Goal: Check status

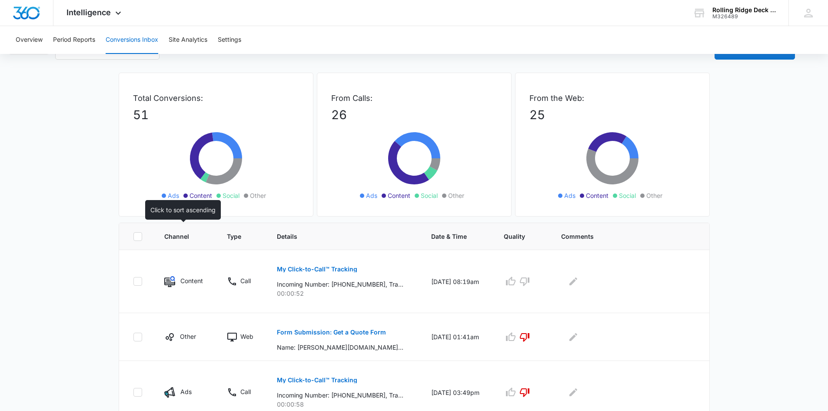
scroll to position [43, 0]
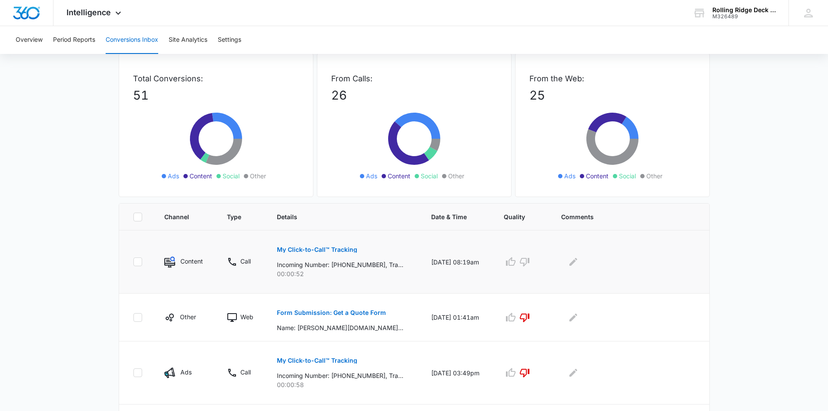
click at [332, 247] on p "My Click-to-Call™ Tracking" at bounding box center [317, 249] width 80 height 6
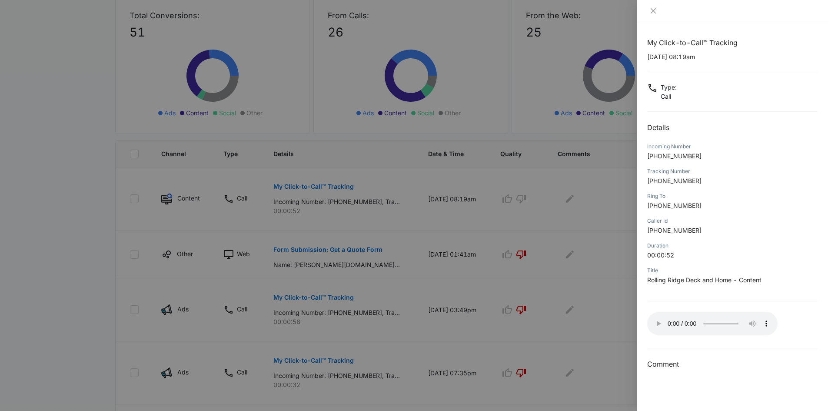
scroll to position [87, 0]
